Goal: Task Accomplishment & Management: Manage account settings

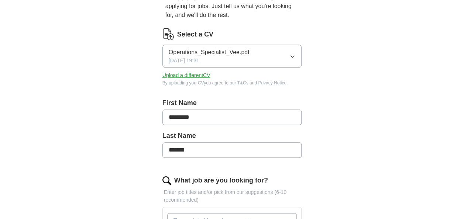
scroll to position [86, 0]
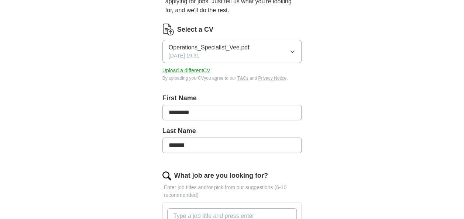
drag, startPoint x: 281, startPoint y: 59, endPoint x: 289, endPoint y: 54, distance: 10.4
click at [284, 57] on button "Operations_Specialist_Vee.pdf [DATE] 19:31" at bounding box center [232, 51] width 140 height 23
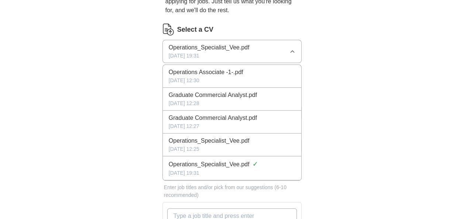
click at [285, 69] on div "Operations Associate -1-.pdf" at bounding box center [232, 72] width 127 height 9
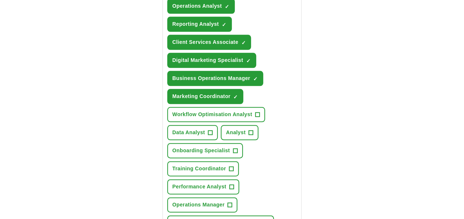
scroll to position [369, 0]
click at [267, 114] on div "Business Insights Analyst ✓ × Operations Associate ✓ × Business Intelligence An…" at bounding box center [232, 77] width 133 height 311
click at [257, 115] on span "+" at bounding box center [257, 115] width 4 height 6
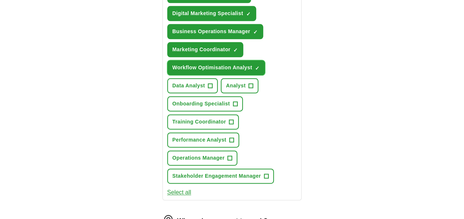
scroll to position [431, 0]
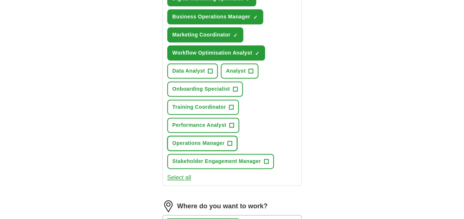
click at [226, 138] on button "Operations Manager +" at bounding box center [202, 143] width 71 height 15
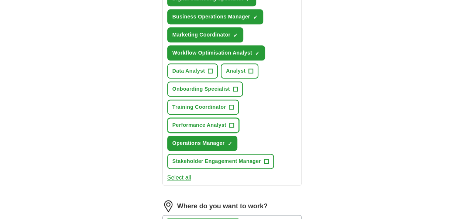
click at [227, 127] on button "Performance Analyst +" at bounding box center [203, 125] width 72 height 15
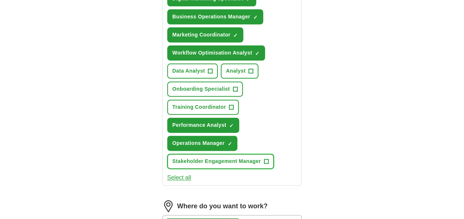
click at [221, 158] on span "Stakeholder Engagement Manager" at bounding box center [216, 162] width 89 height 8
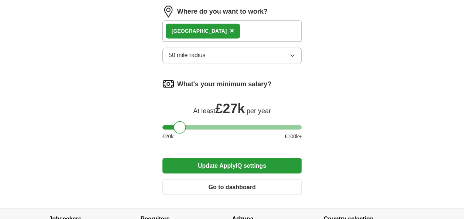
scroll to position [652, 0]
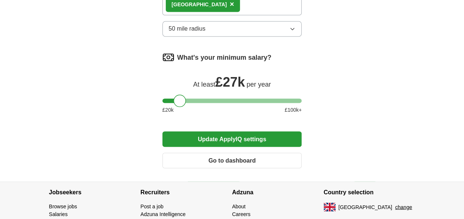
click at [219, 153] on button "Go to dashboard" at bounding box center [232, 161] width 140 height 16
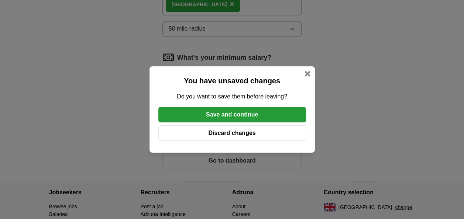
click at [230, 148] on div "You have unsaved changes Do you want to save them before leaving? Save and cont…" at bounding box center [232, 109] width 464 height 219
drag, startPoint x: 231, startPoint y: 149, endPoint x: 231, endPoint y: 157, distance: 7.8
click at [231, 154] on div "You have unsaved changes Do you want to save them before leaving? Save and cont…" at bounding box center [232, 109] width 464 height 219
click at [306, 69] on div "You have unsaved changes Do you want to save them before leaving? Save and cont…" at bounding box center [232, 109] width 165 height 86
click at [306, 70] on div "You have unsaved changes Do you want to save them before leaving? Save and cont…" at bounding box center [232, 109] width 165 height 86
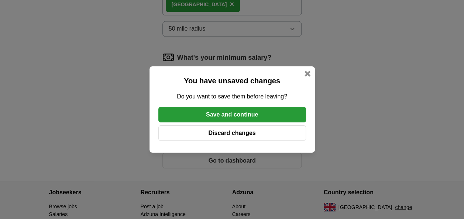
click at [305, 73] on div at bounding box center [308, 74] width 6 height 6
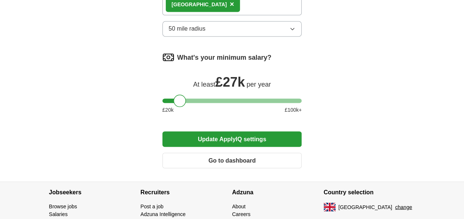
click at [218, 134] on button "Update ApplyIQ settings" at bounding box center [232, 139] width 140 height 16
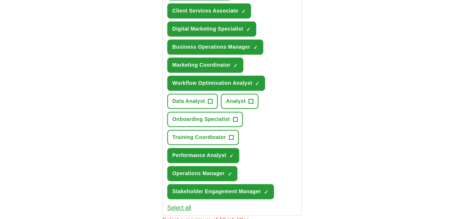
scroll to position [402, 0]
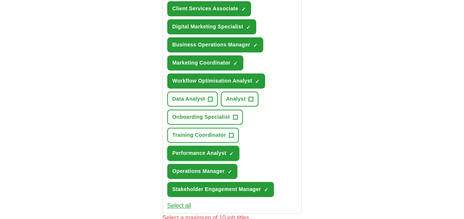
click at [212, 147] on button "Performance Analyst ✓ ×" at bounding box center [203, 153] width 72 height 15
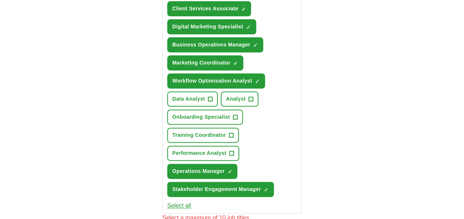
click at [205, 160] on div "Business Insights Analyst ✓ × Operations Associate ✓ × Business Intelligence An…" at bounding box center [232, 44] width 133 height 311
click at [199, 170] on span "Operations Manager" at bounding box center [198, 172] width 52 height 8
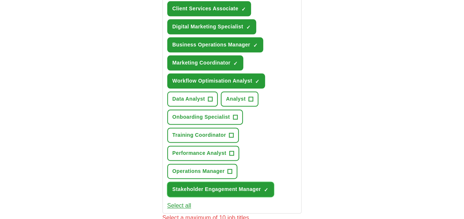
click at [198, 184] on button "Stakeholder Engagement Manager ✓ ×" at bounding box center [220, 189] width 107 height 15
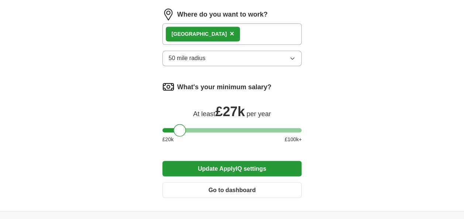
scroll to position [624, 0]
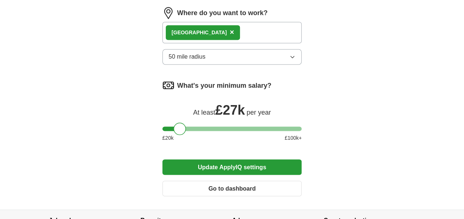
click at [210, 161] on button "Update ApplyIQ settings" at bounding box center [232, 168] width 140 height 16
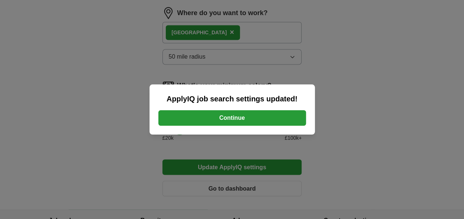
click at [231, 119] on button "Continue" at bounding box center [232, 118] width 148 height 16
